Goal: Transaction & Acquisition: Book appointment/travel/reservation

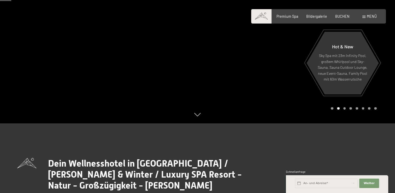
scroll to position [69, 0]
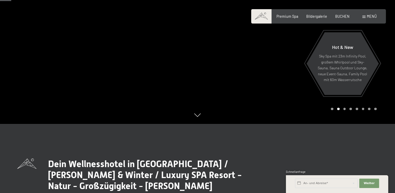
click at [237, 97] on div at bounding box center [295, 27] width 197 height 193
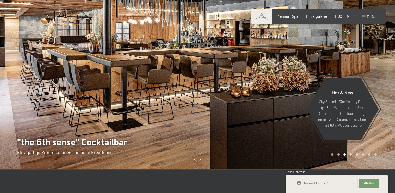
scroll to position [22, 0]
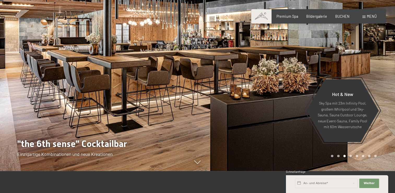
click at [280, 100] on div at bounding box center [295, 74] width 197 height 193
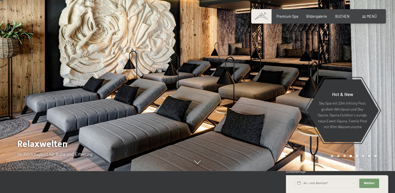
click at [280, 100] on div at bounding box center [295, 74] width 197 height 193
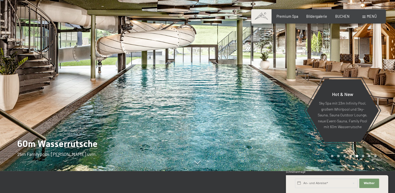
click at [280, 100] on div at bounding box center [295, 74] width 197 height 193
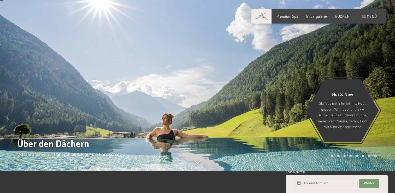
click at [280, 100] on div at bounding box center [295, 74] width 197 height 193
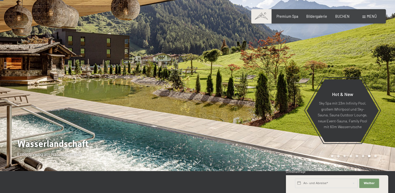
click at [280, 100] on div at bounding box center [295, 74] width 197 height 193
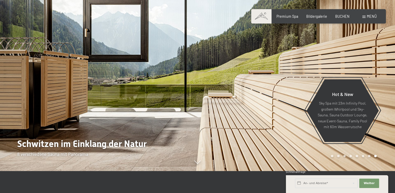
click at [280, 100] on div at bounding box center [295, 74] width 197 height 193
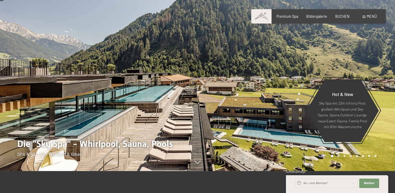
click at [280, 100] on div at bounding box center [295, 74] width 197 height 193
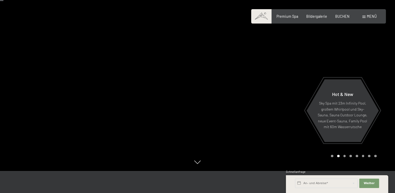
click at [366, 14] on div "Buchen Anfragen Premium Spa Bildergalerie BUCHEN Menü DE IT EN Gutschein Bilder…" at bounding box center [318, 16] width 116 height 5
click at [363, 17] on span at bounding box center [363, 17] width 3 height 2
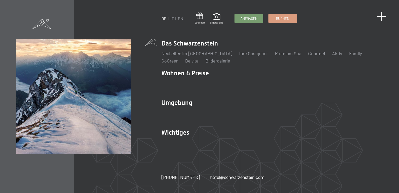
click at [378, 17] on span at bounding box center [381, 17] width 10 height 10
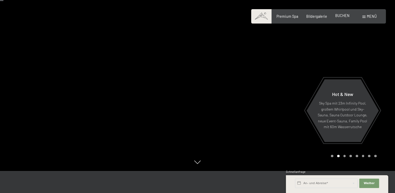
click at [345, 16] on span "BUCHEN" at bounding box center [342, 15] width 14 height 4
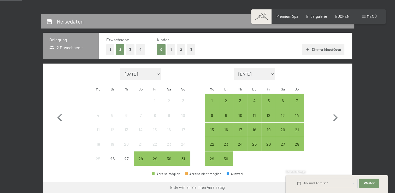
scroll to position [97, 0]
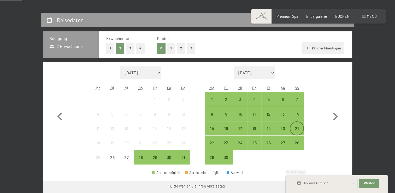
click at [298, 130] on div "21" at bounding box center [296, 132] width 13 height 13
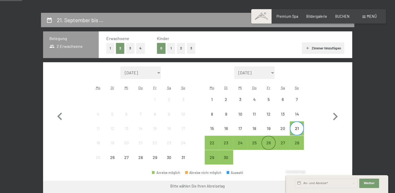
click at [267, 142] on div "26" at bounding box center [268, 146] width 13 height 13
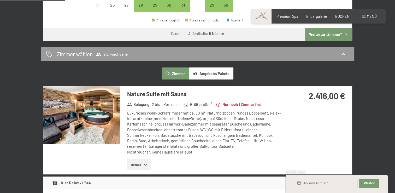
scroll to position [249, 0]
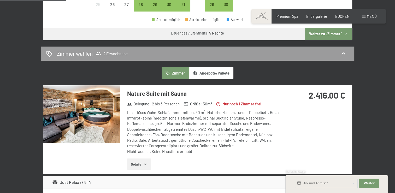
click at [214, 72] on button "Angebote/Pakete" at bounding box center [211, 73] width 44 height 12
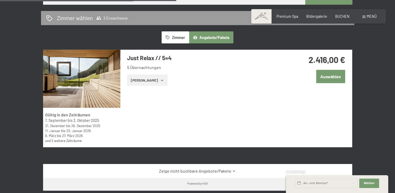
scroll to position [284, 0]
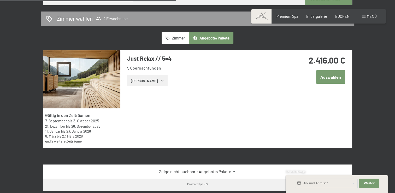
click at [148, 76] on button "Zeige Zimmer" at bounding box center [147, 80] width 40 height 11
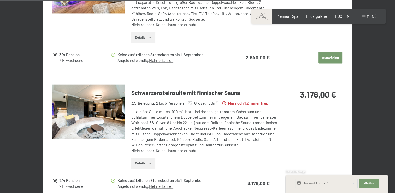
scroll to position [799, 0]
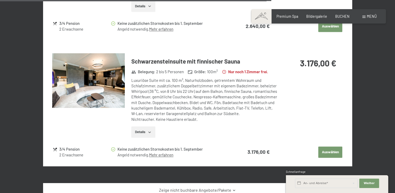
click at [150, 126] on button "Details" at bounding box center [143, 131] width 24 height 11
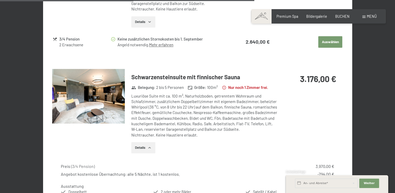
scroll to position [783, 0]
click at [98, 91] on img at bounding box center [88, 96] width 73 height 55
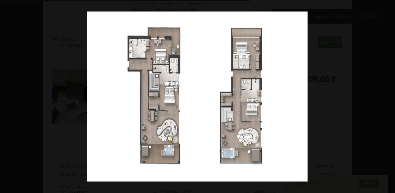
click at [388, 95] on button "button" at bounding box center [385, 96] width 18 height 26
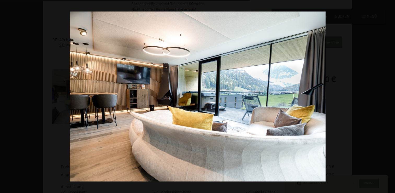
click at [388, 95] on button "button" at bounding box center [385, 96] width 18 height 26
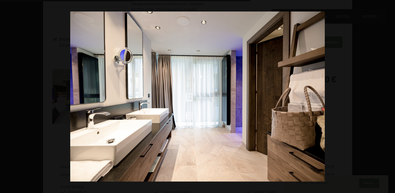
click at [388, 95] on button "button" at bounding box center [385, 96] width 18 height 26
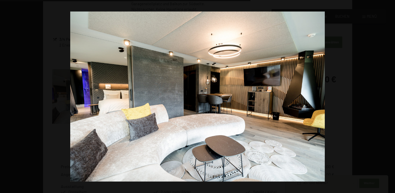
click at [388, 95] on button "button" at bounding box center [385, 96] width 18 height 26
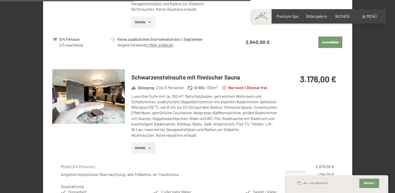
click at [0, 0] on button "button" at bounding box center [0, 0] width 0 height 0
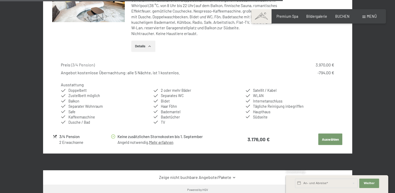
scroll to position [885, 0]
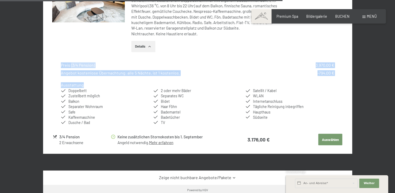
drag, startPoint x: 61, startPoint y: 61, endPoint x: 179, endPoint y: 70, distance: 118.8
click at [179, 70] on div "Preis ( 3/4 Pension ) 3.970,00 € Angebot kostenlose Übernachtung: alle 5 Nächte…" at bounding box center [197, 93] width 290 height 71
drag, startPoint x: 179, startPoint y: 70, endPoint x: 148, endPoint y: 77, distance: 31.5
click at [148, 82] on div "Ausstattung Doppelbett Zustellbett möglich Balkon Separater Wohnraum Safe Kaffe…" at bounding box center [197, 103] width 273 height 43
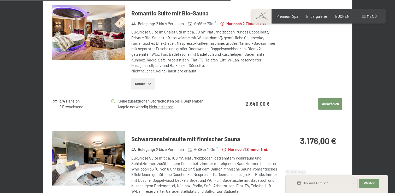
scroll to position [645, 0]
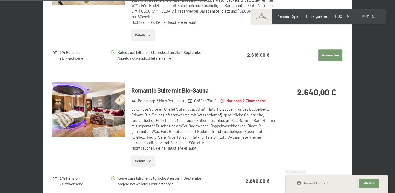
click at [139, 156] on button "Details" at bounding box center [143, 160] width 24 height 11
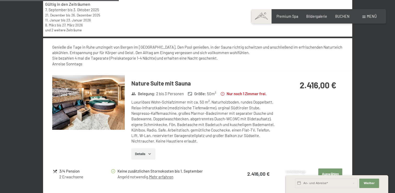
scroll to position [395, 0]
click at [145, 155] on button "Details" at bounding box center [143, 153] width 24 height 11
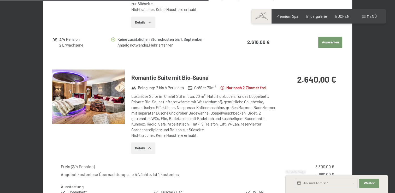
scroll to position [730, 0]
click at [101, 102] on img at bounding box center [88, 96] width 73 height 55
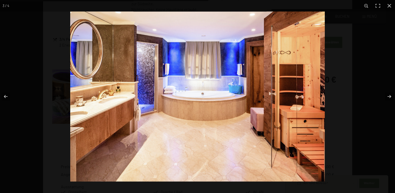
click at [209, 99] on img at bounding box center [197, 96] width 254 height 170
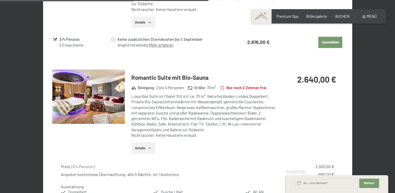
click at [0, 0] on button "button" at bounding box center [0, 0] width 0 height 0
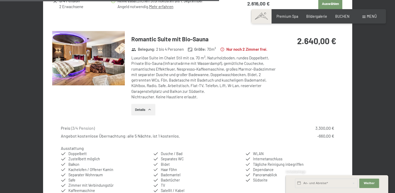
scroll to position [769, 0]
click at [140, 103] on button "Details" at bounding box center [143, 108] width 24 height 11
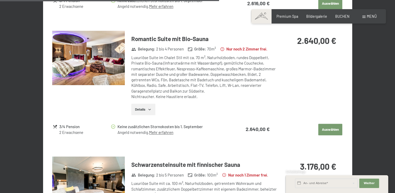
click at [102, 59] on img at bounding box center [88, 58] width 73 height 55
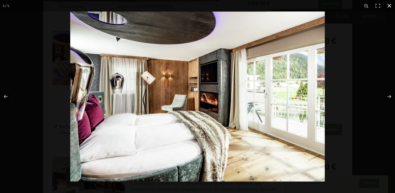
click at [388, 7] on button "button" at bounding box center [388, 5] width 11 height 11
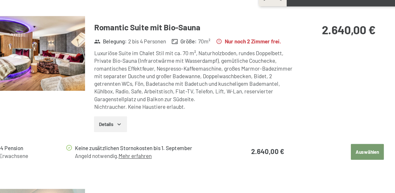
scroll to position [769, 0]
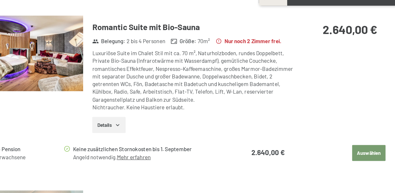
drag, startPoint x: 176, startPoint y: 64, endPoint x: 240, endPoint y: 67, distance: 63.7
click at [240, 67] on div "Luxuriöse Suite im Chalet Stil mit ca. 70 m², Naturholzboden, rundes Doppelbett…" at bounding box center [204, 77] width 146 height 44
click at [190, 82] on div "Luxuriöse Suite im Chalet Stil mit ca. 70 m², Naturholzboden, rundes Doppelbett…" at bounding box center [204, 77] width 146 height 44
drag, startPoint x: 165, startPoint y: 74, endPoint x: 215, endPoint y: 76, distance: 49.8
click at [215, 76] on div "Luxuriöse Suite im Chalet Stil mit ca. 70 m², Naturholzboden, rundes Doppelbett…" at bounding box center [204, 77] width 146 height 44
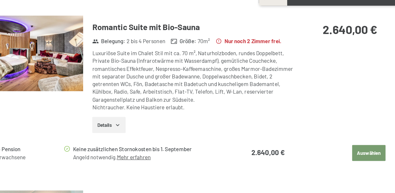
drag, startPoint x: 215, startPoint y: 76, endPoint x: 212, endPoint y: 87, distance: 11.8
click at [212, 87] on div "Luxuriöse Suite im Chalet Stil mit ca. 70 m², Naturholzboden, rundes Doppelbett…" at bounding box center [204, 77] width 146 height 44
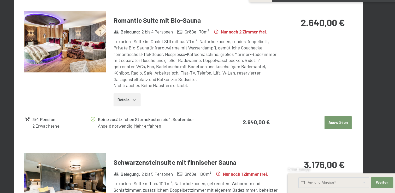
scroll to position [768, 0]
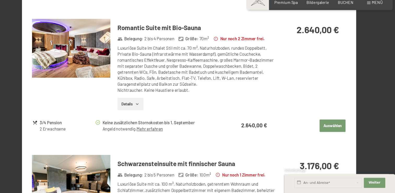
click at [147, 104] on button "Details" at bounding box center [143, 109] width 24 height 11
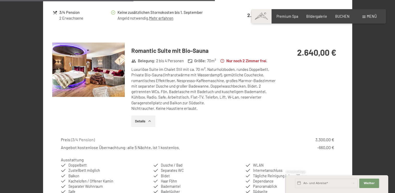
scroll to position [754, 0]
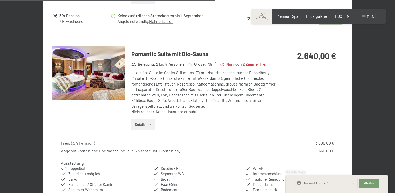
click at [145, 118] on button "Details" at bounding box center [143, 123] width 24 height 11
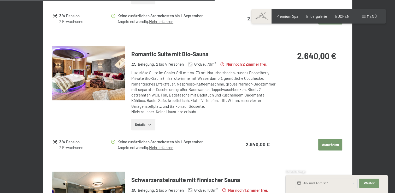
click at [145, 118] on button "Details" at bounding box center [143, 123] width 24 height 11
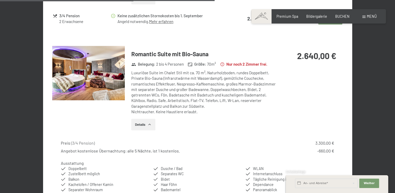
click at [145, 118] on button "Details" at bounding box center [143, 123] width 24 height 11
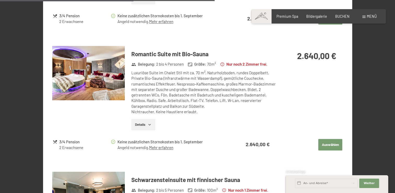
click at [89, 67] on img at bounding box center [88, 73] width 73 height 55
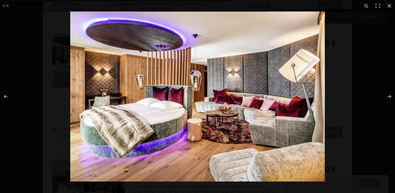
scroll to position [767, 0]
click at [387, 95] on button "button" at bounding box center [385, 96] width 18 height 26
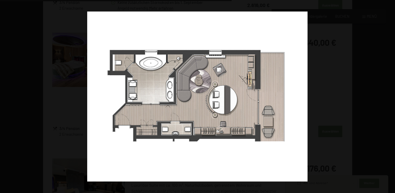
click at [387, 95] on button "button" at bounding box center [385, 96] width 18 height 26
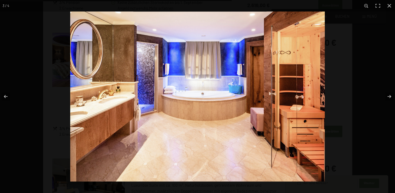
click at [111, 56] on img at bounding box center [197, 96] width 254 height 170
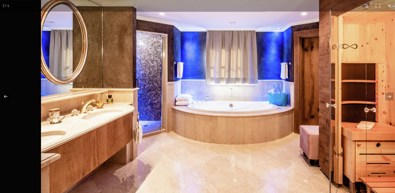
click at [177, 58] on img at bounding box center [223, 108] width 365 height 243
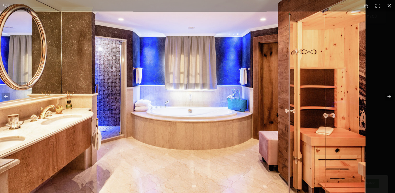
click at [87, 101] on img at bounding box center [182, 114] width 365 height 243
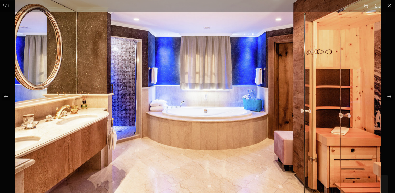
click at [83, 109] on img at bounding box center [197, 114] width 365 height 243
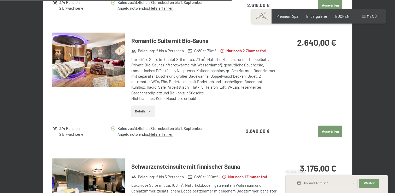
click at [0, 0] on button "button" at bounding box center [0, 0] width 0 height 0
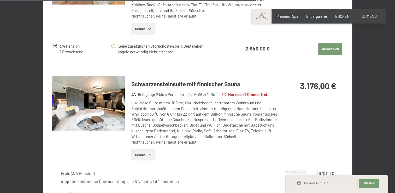
scroll to position [850, 0]
click at [91, 106] on img at bounding box center [88, 102] width 73 height 55
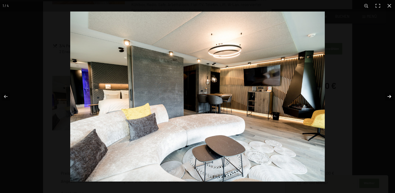
click at [388, 93] on button "button" at bounding box center [385, 96] width 18 height 26
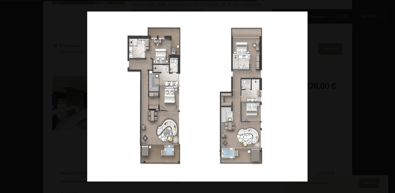
click at [388, 93] on button "button" at bounding box center [385, 96] width 18 height 26
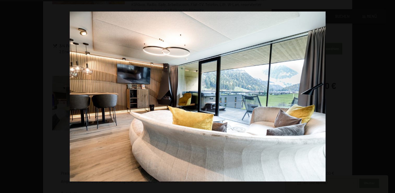
click at [388, 93] on button "button" at bounding box center [385, 96] width 18 height 26
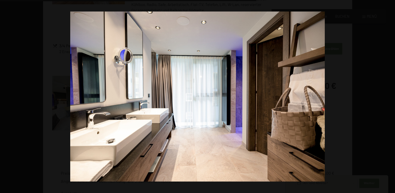
click at [388, 93] on button "button" at bounding box center [385, 96] width 18 height 26
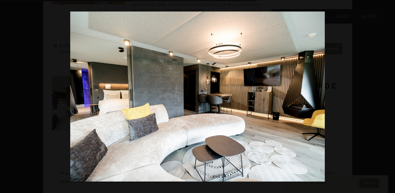
click at [388, 93] on button "button" at bounding box center [385, 96] width 18 height 26
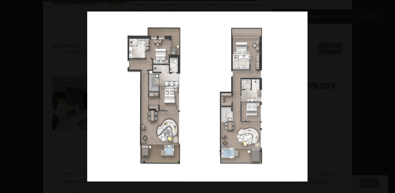
click at [388, 93] on button "button" at bounding box center [385, 96] width 18 height 26
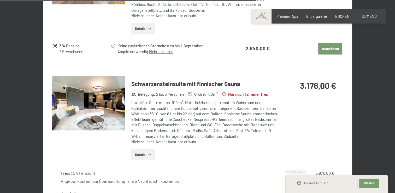
click at [0, 0] on button "button" at bounding box center [0, 0] width 0 height 0
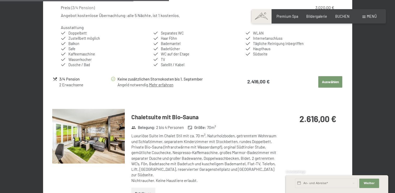
scroll to position [560, 0]
click at [74, 128] on img at bounding box center [88, 136] width 73 height 55
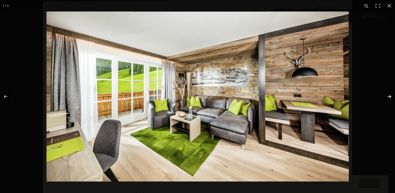
click at [387, 95] on button "button" at bounding box center [385, 96] width 18 height 26
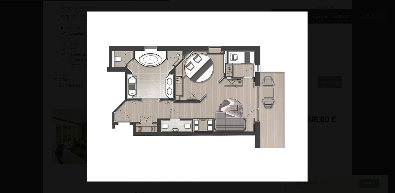
click at [387, 95] on button "button" at bounding box center [385, 96] width 18 height 26
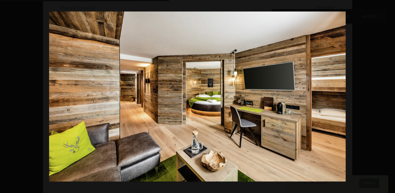
click at [387, 95] on button "button" at bounding box center [385, 96] width 18 height 26
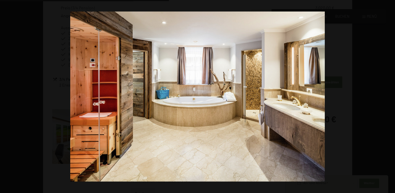
click at [387, 95] on button "button" at bounding box center [385, 96] width 18 height 26
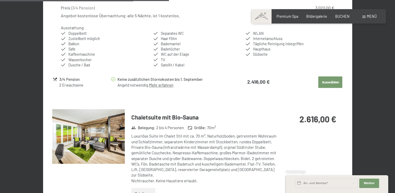
click at [0, 0] on button "button" at bounding box center [0, 0] width 0 height 0
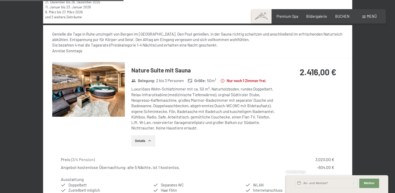
scroll to position [409, 0]
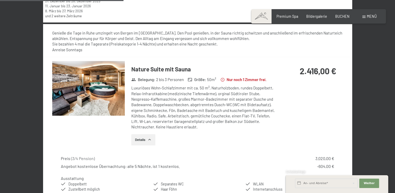
click at [103, 87] on img at bounding box center [88, 88] width 73 height 55
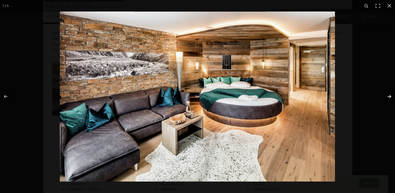
click at [387, 95] on button "button" at bounding box center [385, 96] width 18 height 26
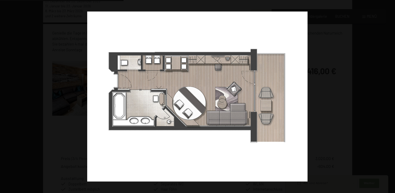
click at [387, 95] on button "button" at bounding box center [385, 96] width 18 height 26
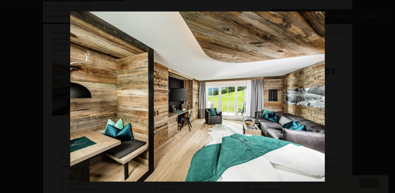
click at [387, 95] on button "button" at bounding box center [385, 96] width 18 height 26
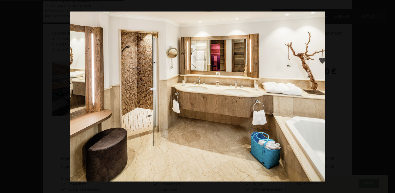
click at [387, 95] on button "button" at bounding box center [385, 96] width 18 height 26
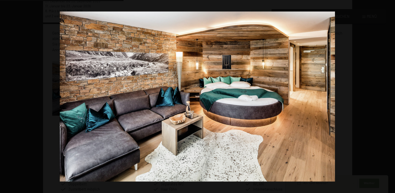
click at [387, 95] on button "button" at bounding box center [385, 96] width 18 height 26
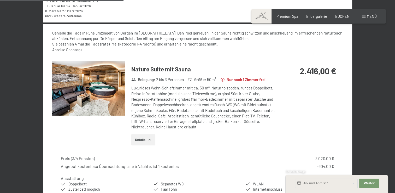
click at [0, 0] on button "button" at bounding box center [0, 0] width 0 height 0
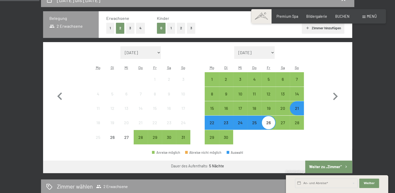
scroll to position [134, 0]
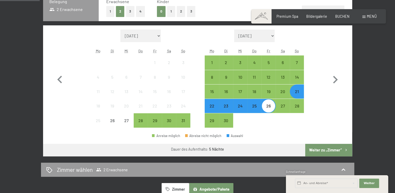
click at [213, 105] on div "22" at bounding box center [211, 110] width 13 height 13
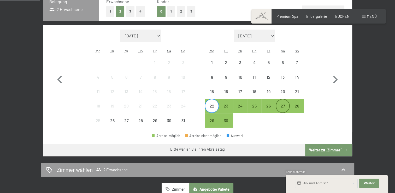
click at [282, 105] on div "27" at bounding box center [282, 110] width 13 height 13
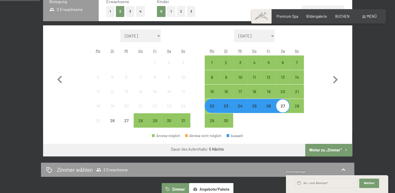
scroll to position [197, 0]
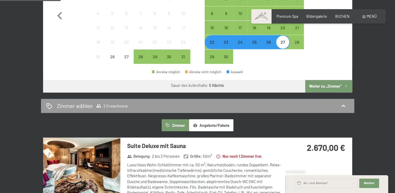
click at [174, 124] on button "Zimmer" at bounding box center [174, 125] width 27 height 12
click at [210, 124] on button "Angebote/Pakete" at bounding box center [211, 125] width 44 height 12
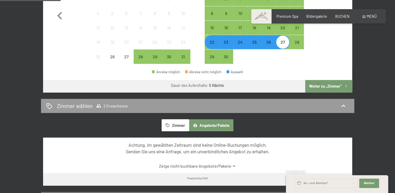
click at [182, 123] on button "Zimmer" at bounding box center [174, 125] width 27 height 12
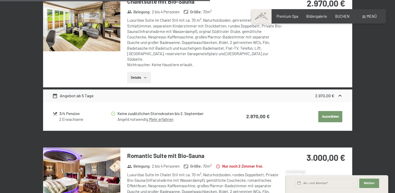
scroll to position [732, 0]
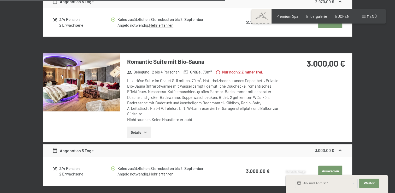
click at [143, 126] on button "Details" at bounding box center [139, 131] width 24 height 11
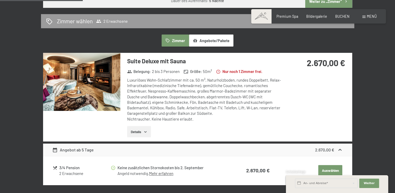
scroll to position [282, 0]
click at [97, 72] on img at bounding box center [81, 82] width 77 height 58
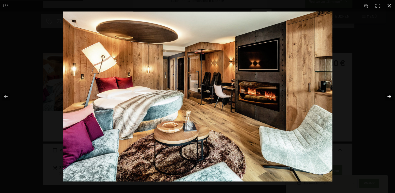
click at [389, 96] on button "button" at bounding box center [385, 96] width 18 height 26
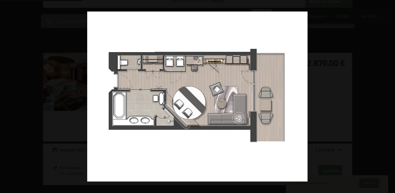
click at [389, 96] on button "button" at bounding box center [385, 96] width 18 height 26
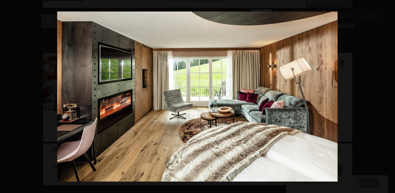
click at [389, 96] on button "button" at bounding box center [385, 96] width 18 height 26
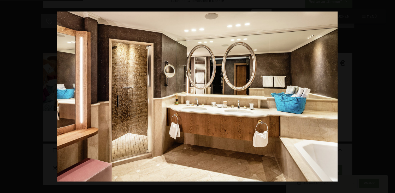
click at [389, 96] on button "button" at bounding box center [385, 96] width 18 height 26
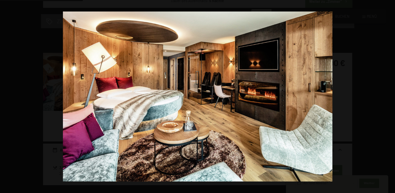
click at [389, 96] on button "button" at bounding box center [385, 96] width 18 height 26
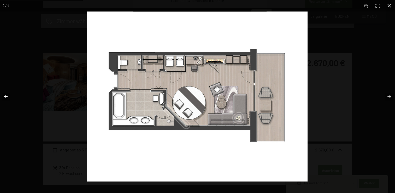
click at [9, 94] on button "button" at bounding box center [9, 96] width 18 height 26
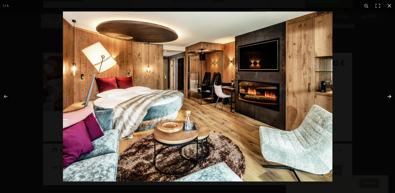
click at [388, 97] on button "button" at bounding box center [385, 96] width 18 height 26
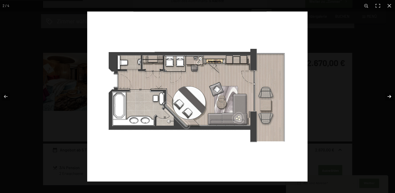
click at [388, 97] on button "button" at bounding box center [385, 96] width 18 height 26
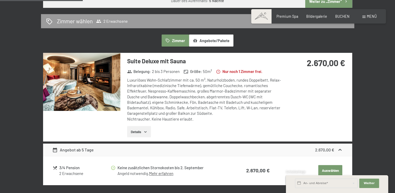
click at [0, 0] on button "button" at bounding box center [0, 0] width 0 height 0
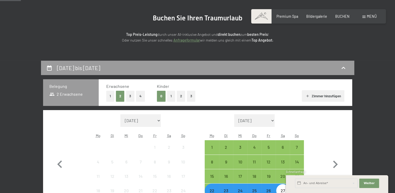
scroll to position [100, 0]
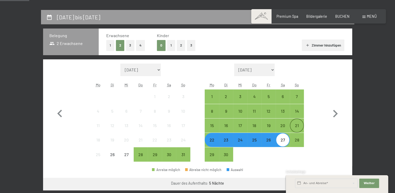
click at [299, 125] on div "21" at bounding box center [296, 129] width 13 height 13
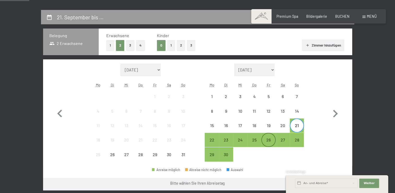
click at [270, 137] on div "26" at bounding box center [268, 143] width 13 height 13
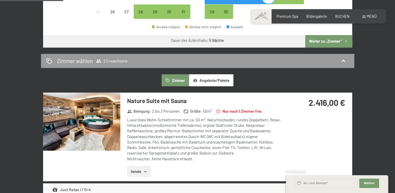
scroll to position [247, 0]
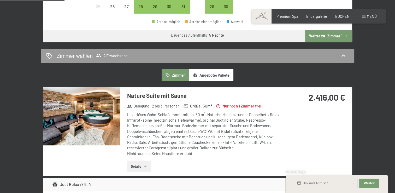
click at [182, 76] on button "Zimmer" at bounding box center [174, 75] width 27 height 12
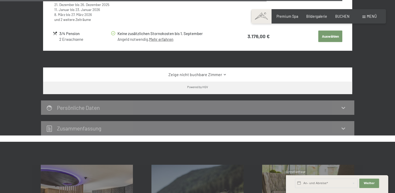
scroll to position [1238, 0]
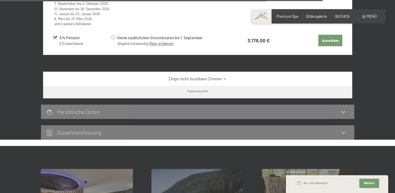
click at [215, 76] on link "Zeige nicht buchbare Zimmer" at bounding box center [197, 79] width 290 height 6
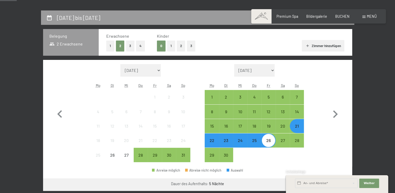
scroll to position [99, 0]
click at [229, 146] on div "23" at bounding box center [225, 144] width 13 height 13
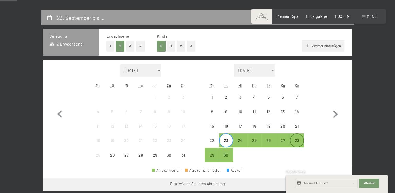
click at [300, 140] on div "28" at bounding box center [296, 144] width 13 height 13
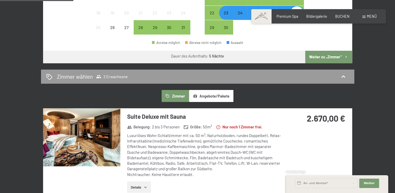
scroll to position [243, 0]
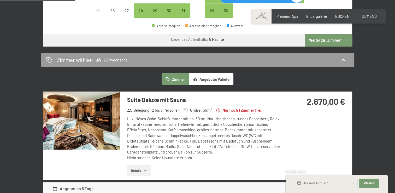
click at [211, 78] on button "Angebote/Pakete" at bounding box center [211, 79] width 44 height 12
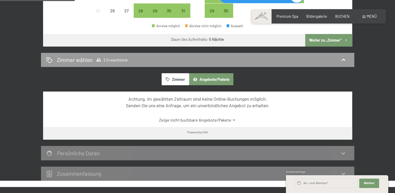
click at [186, 79] on button "Zimmer" at bounding box center [174, 79] width 27 height 12
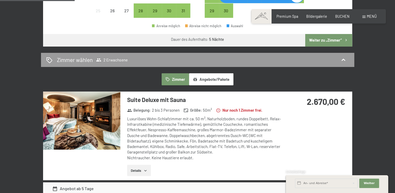
click at [202, 78] on button "Angebote/Pakete" at bounding box center [211, 79] width 44 height 12
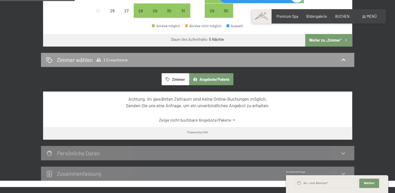
click at [176, 78] on button "Zimmer" at bounding box center [174, 79] width 27 height 12
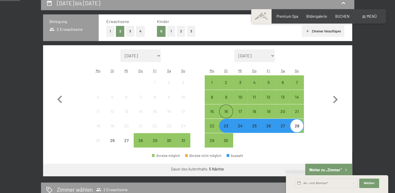
scroll to position [119, 0]
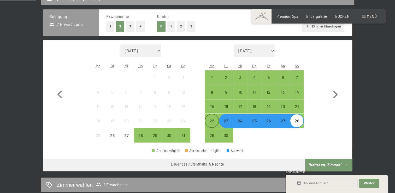
click at [213, 123] on div "22" at bounding box center [211, 124] width 13 height 13
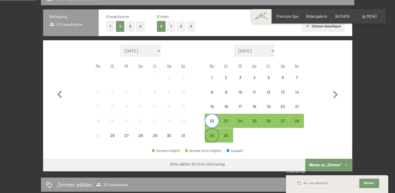
click at [215, 137] on div "29" at bounding box center [211, 139] width 13 height 13
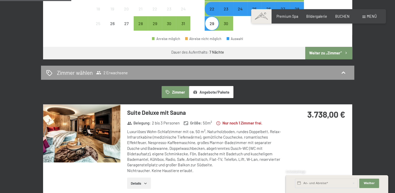
scroll to position [232, 0]
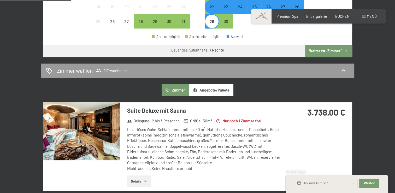
click at [211, 88] on button "Angebote/Pakete" at bounding box center [211, 90] width 44 height 12
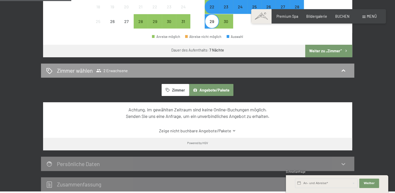
click at [174, 88] on button "Zimmer" at bounding box center [174, 90] width 27 height 12
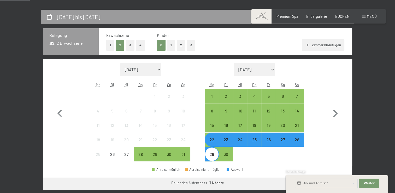
scroll to position [82, 0]
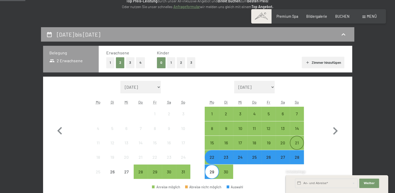
click at [297, 145] on div "21" at bounding box center [296, 146] width 13 height 13
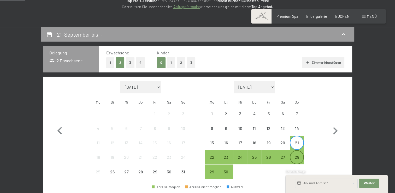
click at [298, 158] on div "28" at bounding box center [296, 161] width 13 height 13
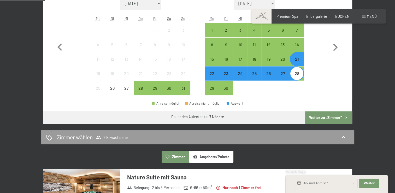
scroll to position [189, 0]
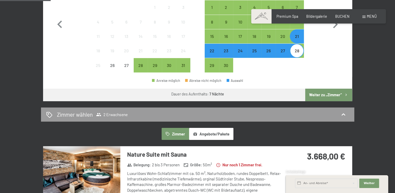
click at [202, 134] on button "Angebote/Pakete" at bounding box center [211, 134] width 44 height 12
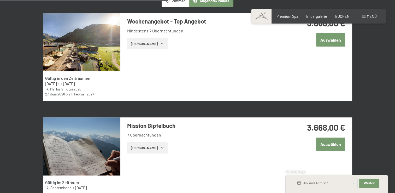
scroll to position [313, 0]
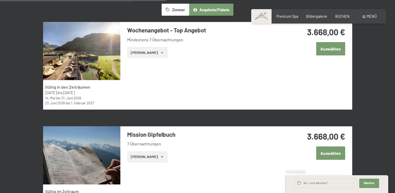
click at [152, 50] on button "Zeige Zimmer" at bounding box center [147, 52] width 40 height 11
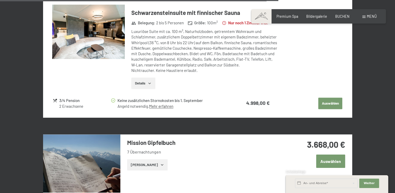
scroll to position [817, 0]
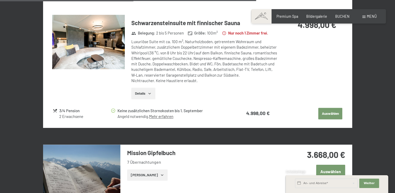
click at [150, 169] on button "Zeige Zimmer" at bounding box center [147, 174] width 40 height 11
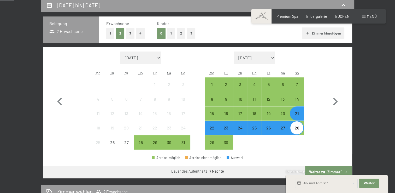
scroll to position [130, 0]
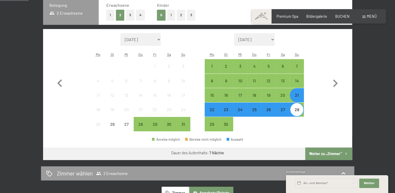
click at [294, 97] on div "21" at bounding box center [296, 99] width 13 height 13
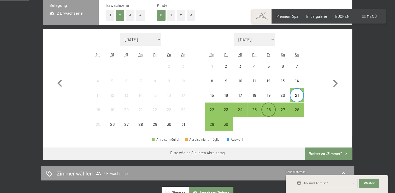
click at [268, 110] on div "26" at bounding box center [268, 113] width 13 height 13
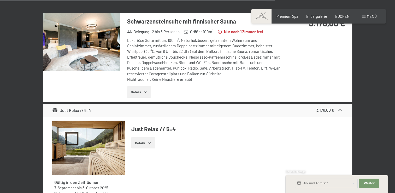
scroll to position [1013, 0]
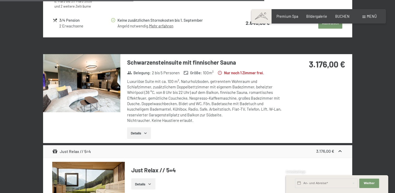
click at [97, 87] on img at bounding box center [81, 83] width 77 height 58
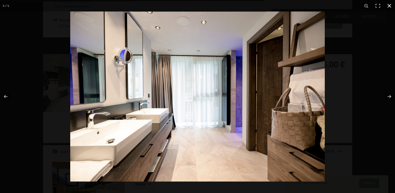
click at [385, 48] on div at bounding box center [267, 107] width 395 height 193
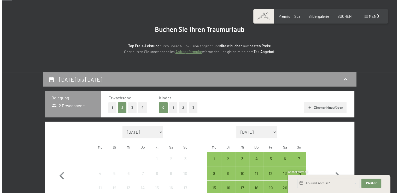
scroll to position [0, 0]
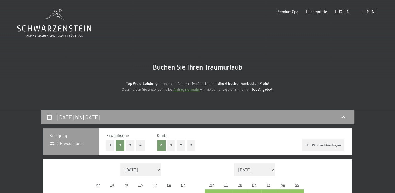
click at [362, 13] on span at bounding box center [363, 12] width 3 height 2
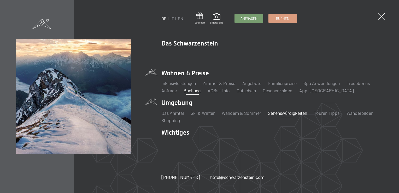
click at [293, 113] on link "Sehenswürdigkeiten" at bounding box center [287, 113] width 39 height 6
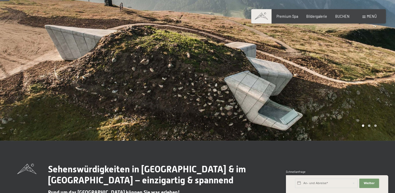
scroll to position [16, 0]
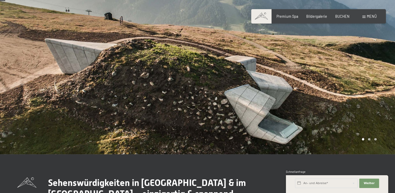
click at [372, 136] on div at bounding box center [295, 69] width 197 height 170
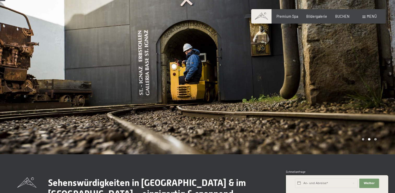
click at [372, 136] on div at bounding box center [295, 69] width 197 height 170
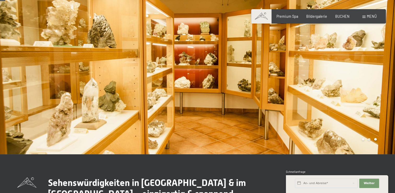
click at [28, 102] on div at bounding box center [98, 69] width 197 height 170
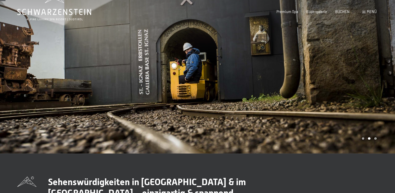
scroll to position [0, 0]
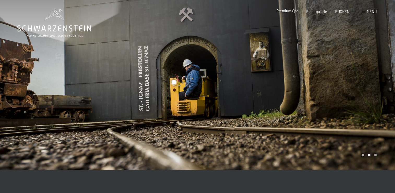
click at [287, 11] on span "Premium Spa" at bounding box center [287, 11] width 22 height 4
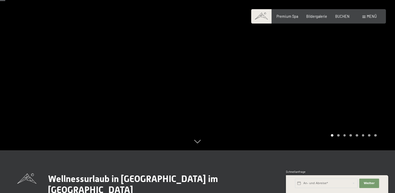
scroll to position [42, 0]
click at [340, 123] on div at bounding box center [295, 54] width 197 height 193
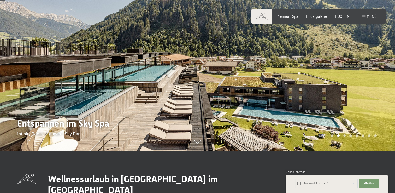
click at [340, 123] on div at bounding box center [295, 54] width 197 height 193
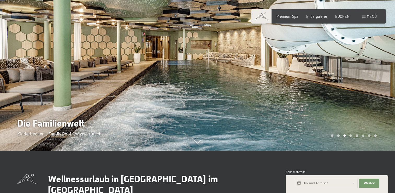
click at [340, 123] on div at bounding box center [295, 54] width 197 height 193
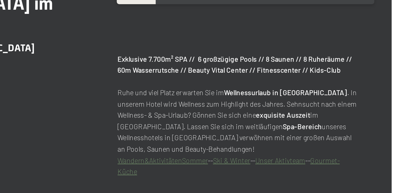
scroll to position [198, 0]
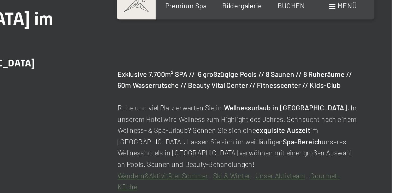
click at [300, 65] on p "Exklusive 7.700m² SPA // 6 großzügige Pools // 8 Saunen // 8 Ruheräume // 60m W…" at bounding box center [314, 81] width 126 height 65
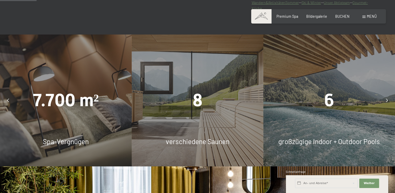
scroll to position [304, 0]
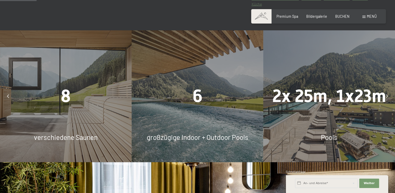
click at [199, 97] on div "6" at bounding box center [196, 96] width 131 height 25
click at [102, 110] on div "8 verschiedene Saunen" at bounding box center [65, 95] width 131 height 131
click at [57, 98] on div "8" at bounding box center [65, 96] width 131 height 25
click at [65, 98] on span "8" at bounding box center [66, 96] width 10 height 20
click at [388, 98] on div at bounding box center [386, 95] width 11 height 11
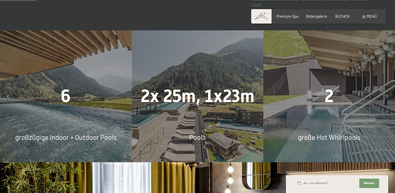
click at [385, 95] on div at bounding box center [386, 95] width 11 height 11
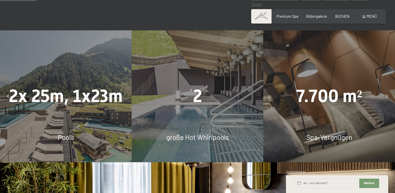
click at [385, 95] on div at bounding box center [386, 95] width 11 height 11
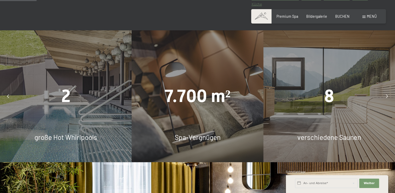
click at [385, 95] on div at bounding box center [386, 95] width 11 height 11
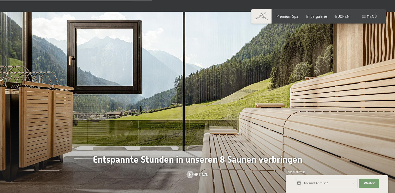
scroll to position [1265, 0]
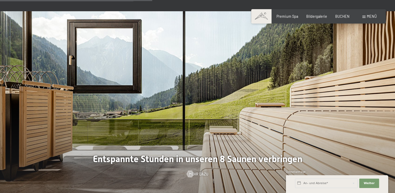
click at [368, 14] on span "Menü" at bounding box center [372, 16] width 10 height 4
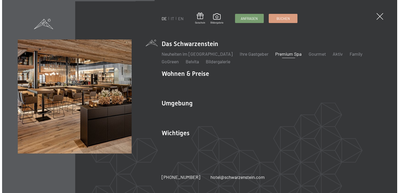
scroll to position [1271, 0]
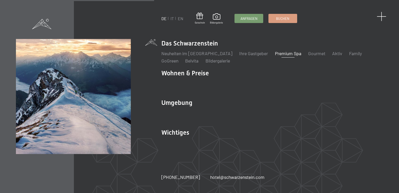
click at [381, 15] on span at bounding box center [381, 17] width 10 height 10
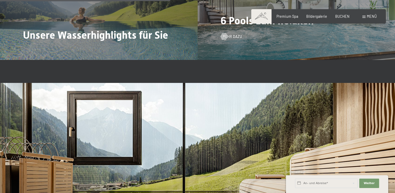
scroll to position [1194, 0]
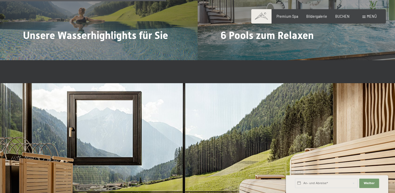
click at [366, 15] on div "Menü" at bounding box center [369, 16] width 14 height 5
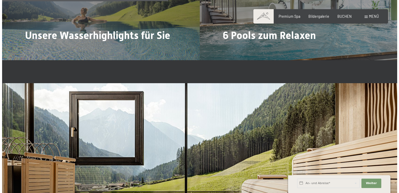
scroll to position [1199, 0]
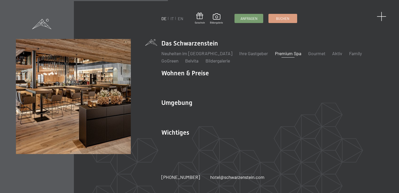
click at [380, 18] on span at bounding box center [381, 17] width 10 height 10
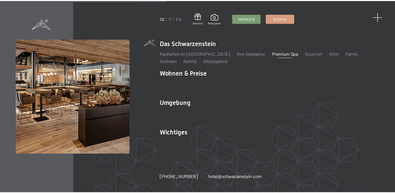
scroll to position [1194, 0]
